Goal: Transaction & Acquisition: Purchase product/service

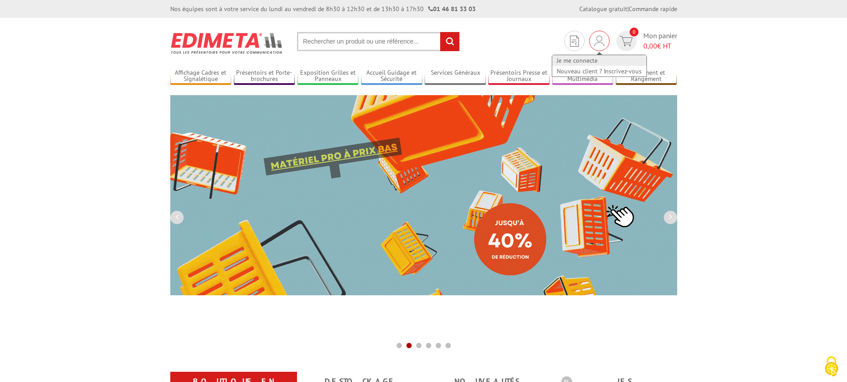
click at [582, 58] on link "Je me connecte" at bounding box center [599, 60] width 94 height 11
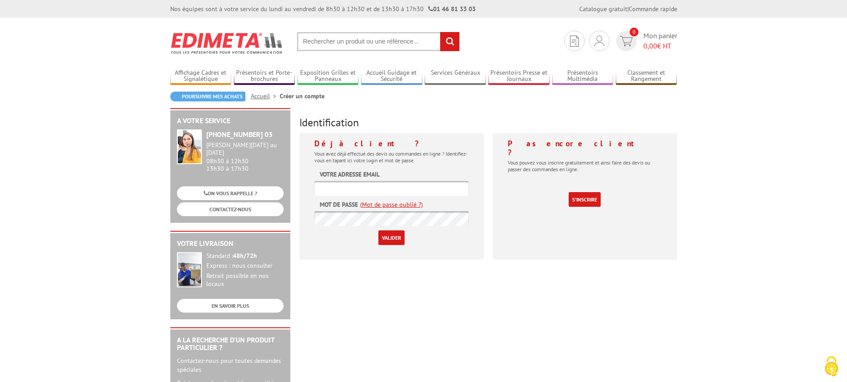
type input "info@dl-system.fr"
click at [384, 238] on input "Valider" at bounding box center [391, 237] width 26 height 15
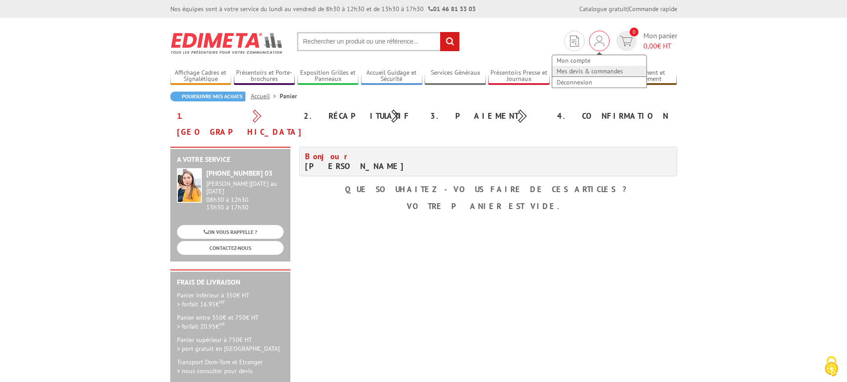
click at [578, 68] on link "Mes devis & commandes" at bounding box center [599, 71] width 94 height 11
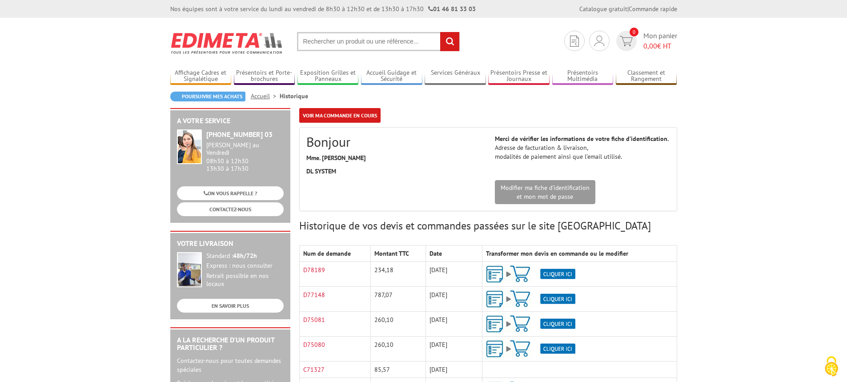
click at [336, 40] on input "text" at bounding box center [378, 41] width 163 height 19
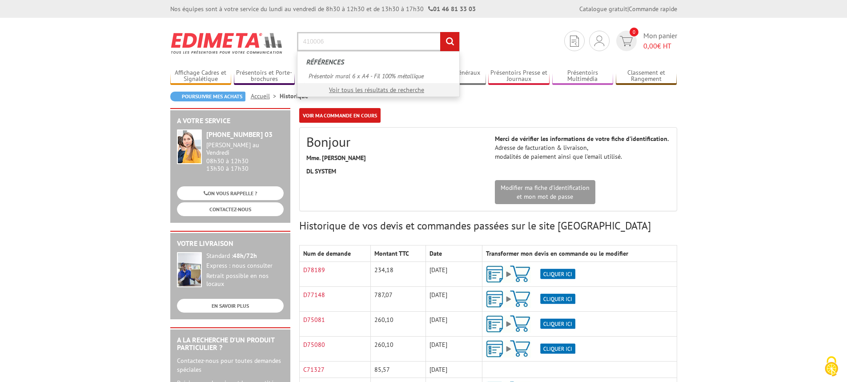
type input "410006"
click at [440, 32] on input "rechercher" at bounding box center [449, 41] width 19 height 19
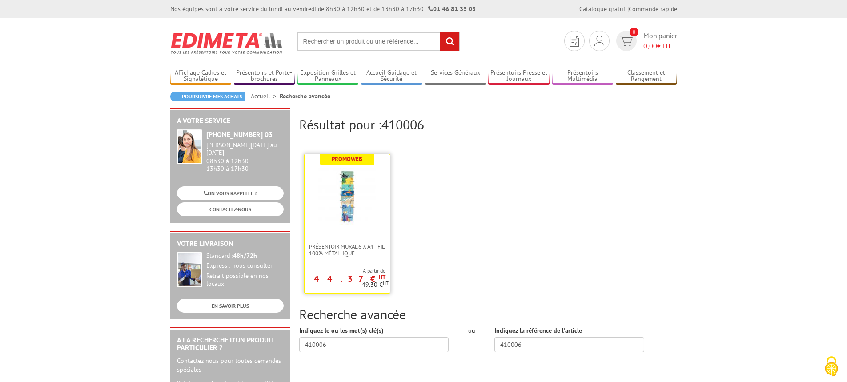
click at [337, 219] on img at bounding box center [347, 197] width 58 height 58
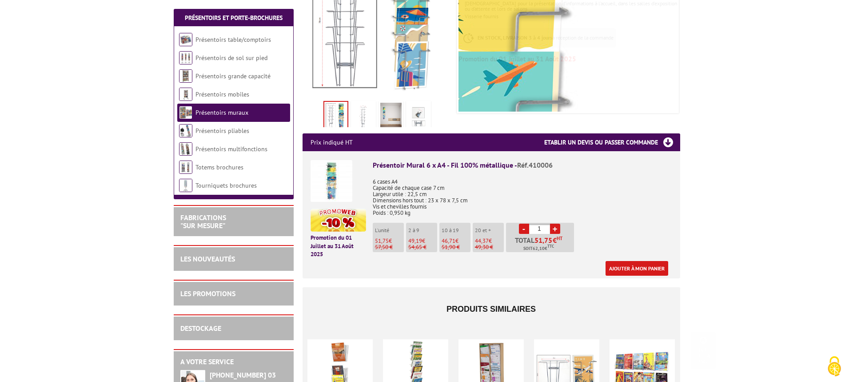
scroll to position [237, 0]
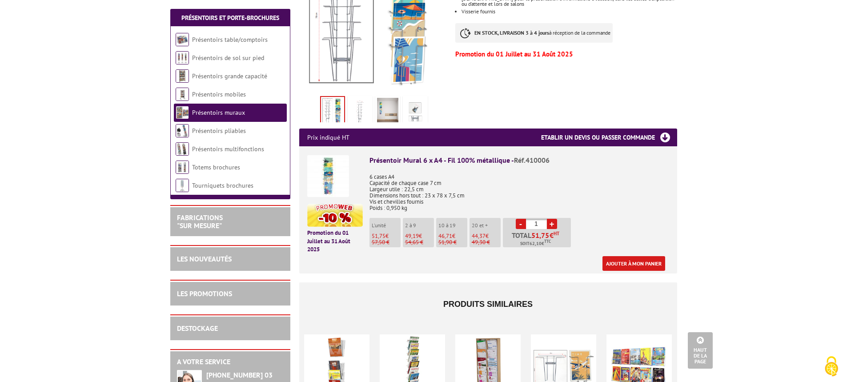
click at [549, 219] on link "+" at bounding box center [552, 224] width 10 height 10
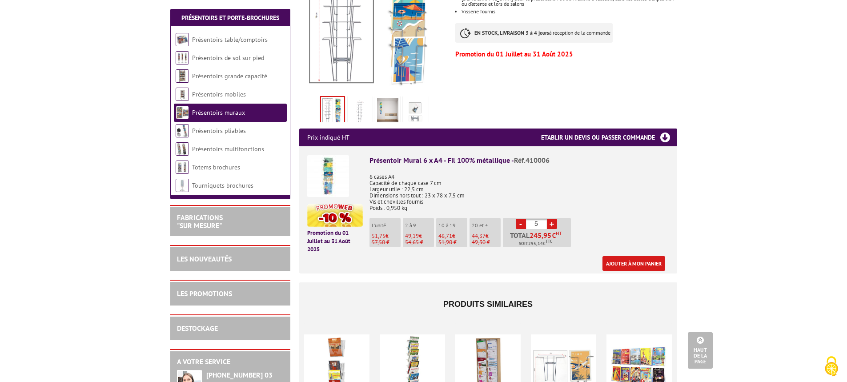
type input "6"
click at [619, 256] on link "Ajouter à mon panier" at bounding box center [633, 263] width 63 height 15
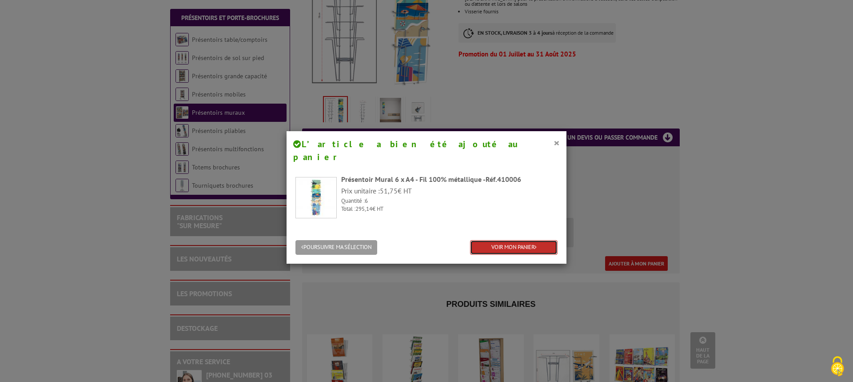
click at [483, 240] on link "VOIR MON PANIER" at bounding box center [514, 247] width 88 height 15
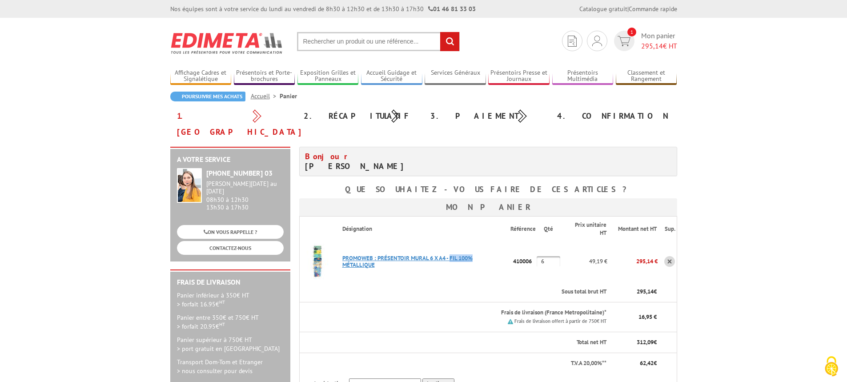
drag, startPoint x: 336, startPoint y: 239, endPoint x: 372, endPoint y: 240, distance: 35.6
click at [372, 250] on p "PROMOWEB : PRéSENTOIR MURAL 6 X A4 - FIL 100% MéTALLIQUE" at bounding box center [422, 261] width 175 height 22
copy link "PROMOWEB"
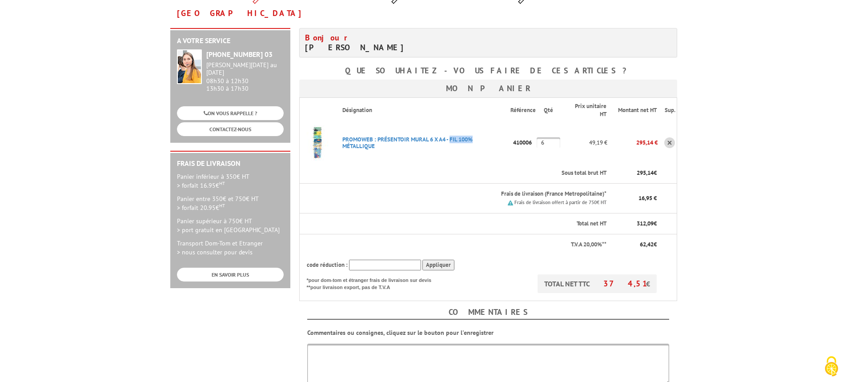
scroll to position [178, 0]
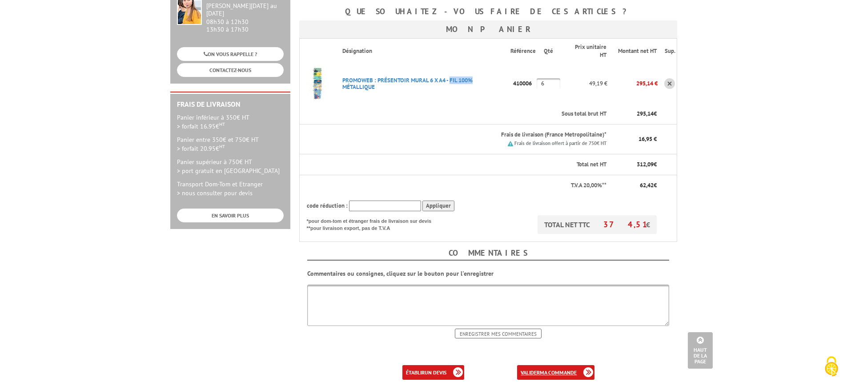
click at [552, 369] on b "ma commande" at bounding box center [557, 372] width 37 height 7
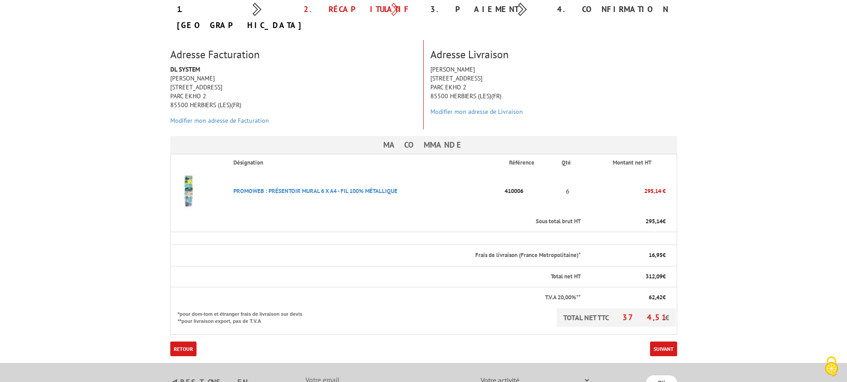
scroll to position [178, 0]
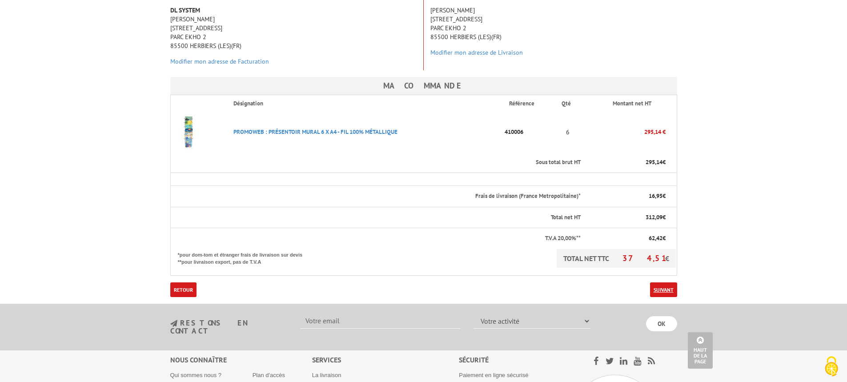
click at [660, 282] on link "Suivant" at bounding box center [663, 289] width 27 height 15
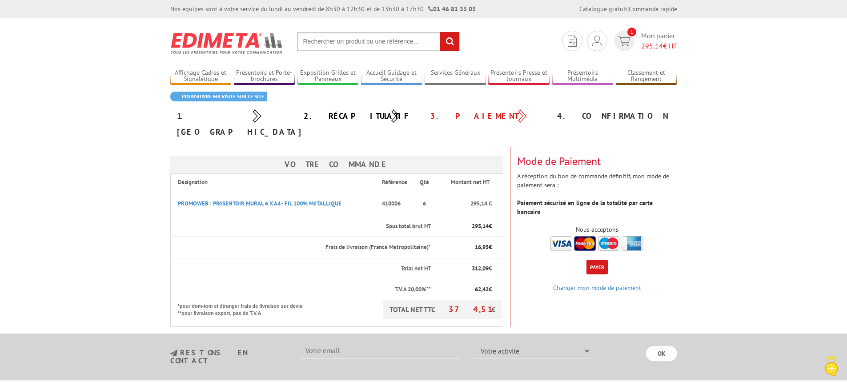
click at [598, 260] on button "Payer" at bounding box center [596, 267] width 21 height 15
drag, startPoint x: 172, startPoint y: 187, endPoint x: 205, endPoint y: 195, distance: 34.3
click at [205, 195] on th "PROMOWEB : PRéSENTOIR MURAL 6 X A4 - FIL 100% MéTALLIQUE" at bounding box center [271, 204] width 202 height 26
click at [242, 200] on link "PROMOWEB : PRéSENTOIR MURAL 6 X A4 - FIL 100% MéTALLIQUE" at bounding box center [260, 204] width 164 height 8
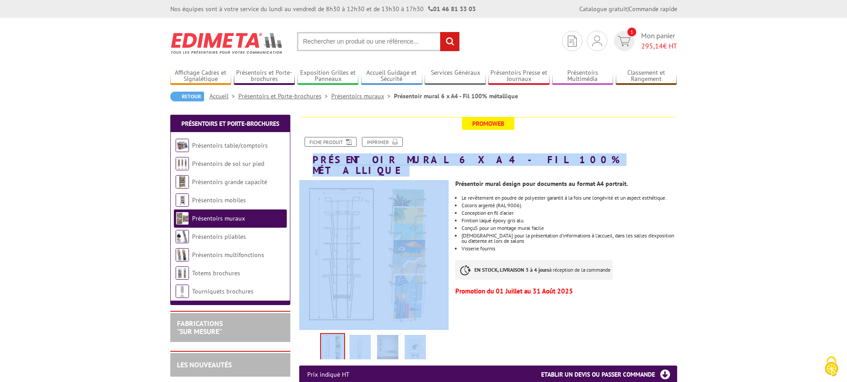
drag, startPoint x: 305, startPoint y: 164, endPoint x: 545, endPoint y: 165, distance: 240.0
click at [535, 156] on h1 "Présentoir mural 6 x A4 - Fil 100% métallique" at bounding box center [487, 146] width 391 height 59
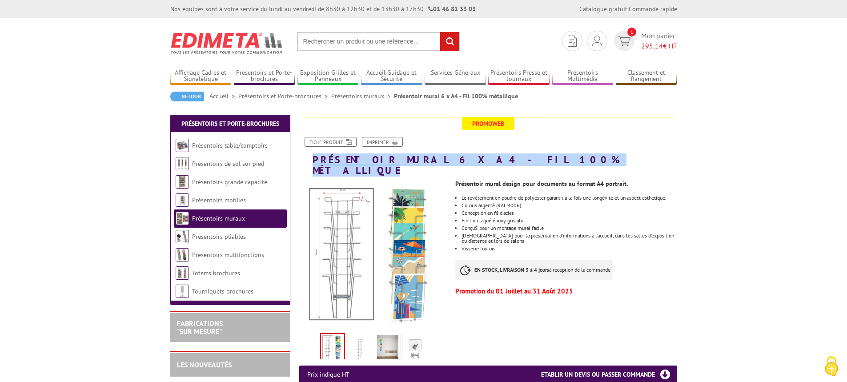
drag, startPoint x: 525, startPoint y: 159, endPoint x: 312, endPoint y: 162, distance: 213.8
click at [312, 162] on h1 "Présentoir mural 6 x A4 - Fil 100% métallique" at bounding box center [487, 146] width 391 height 59
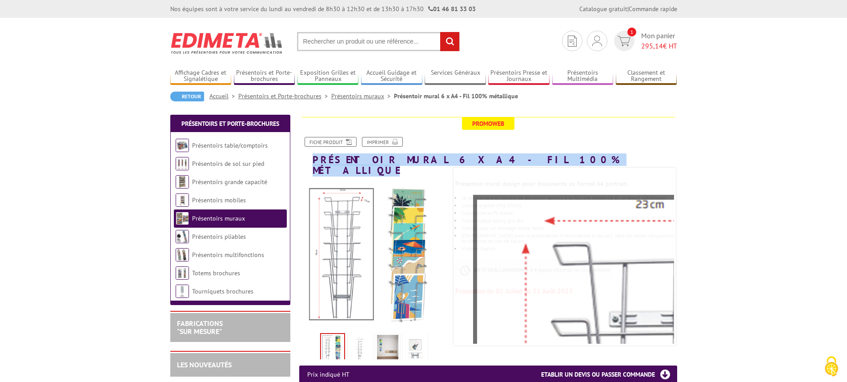
click at [317, 163] on h1 "Présentoir mural 6 x A4 - Fil 100% métallique" at bounding box center [487, 146] width 391 height 59
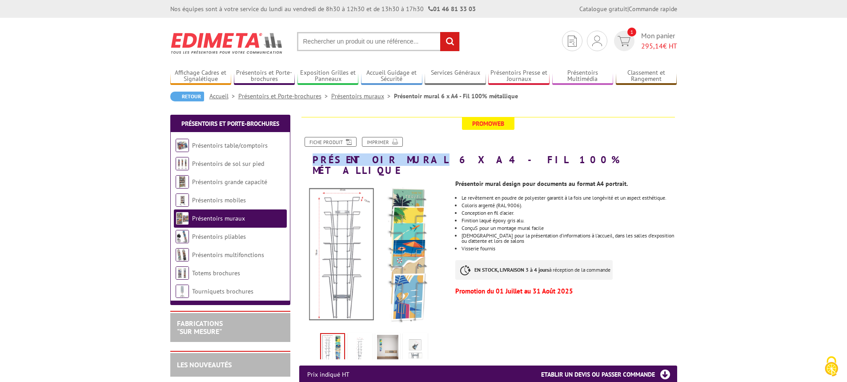
drag, startPoint x: 306, startPoint y: 158, endPoint x: 397, endPoint y: 162, distance: 91.6
click at [397, 162] on h1 "Présentoir mural 6 x A4 - Fil 100% métallique" at bounding box center [487, 146] width 391 height 59
copy h1 "Présentoir mural"
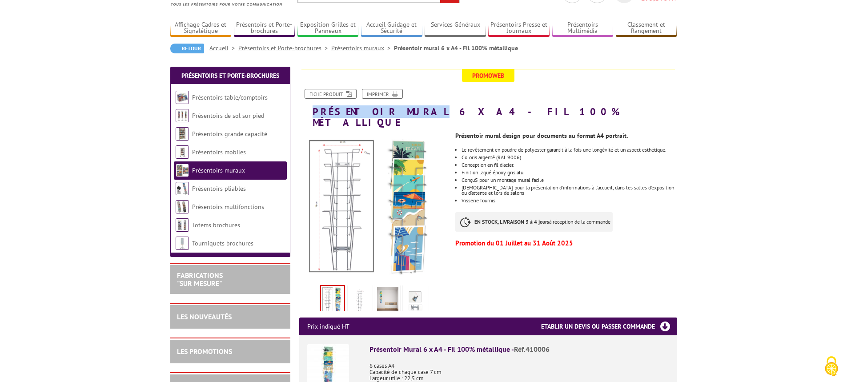
scroll to position [119, 0]
